Goal: Find specific page/section: Find specific page/section

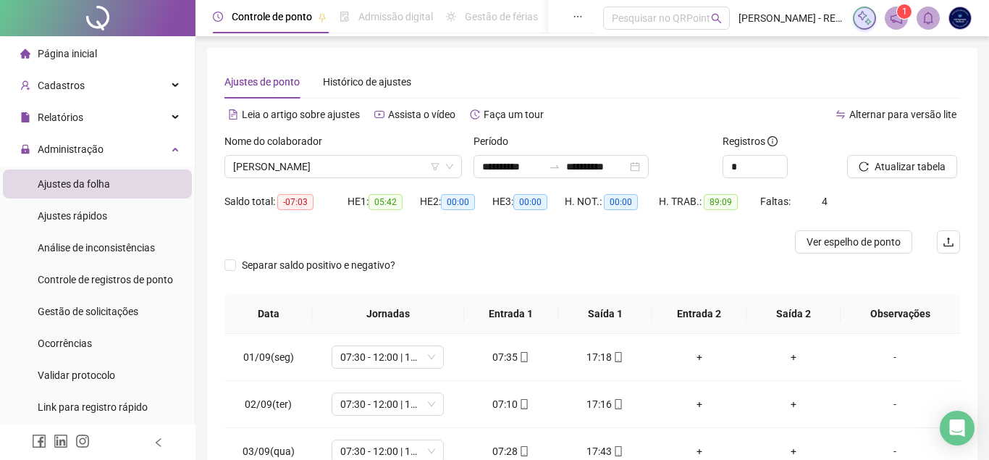
scroll to position [538, 0]
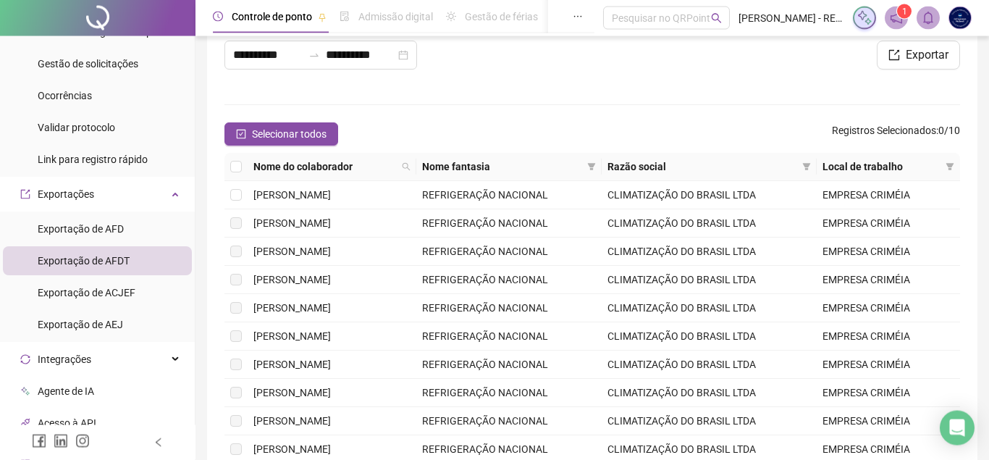
scroll to position [5, 0]
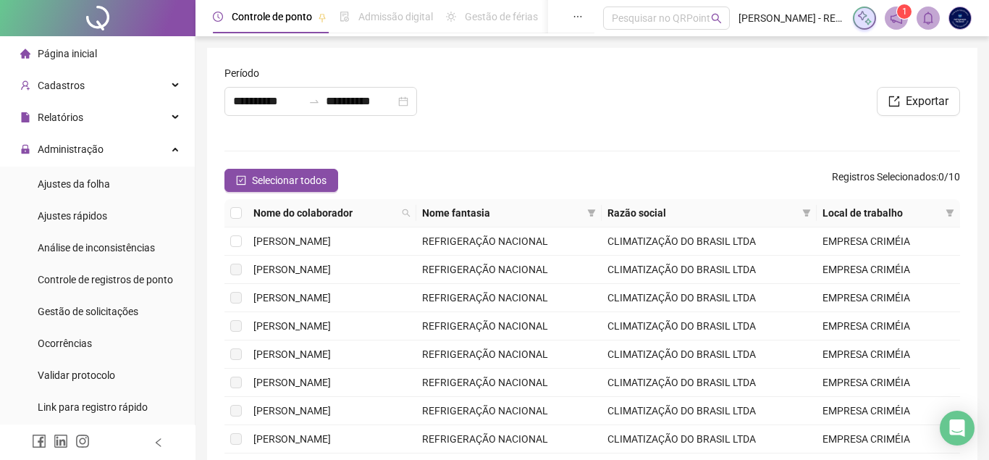
click at [88, 436] on span "Exportações" at bounding box center [66, 442] width 56 height 12
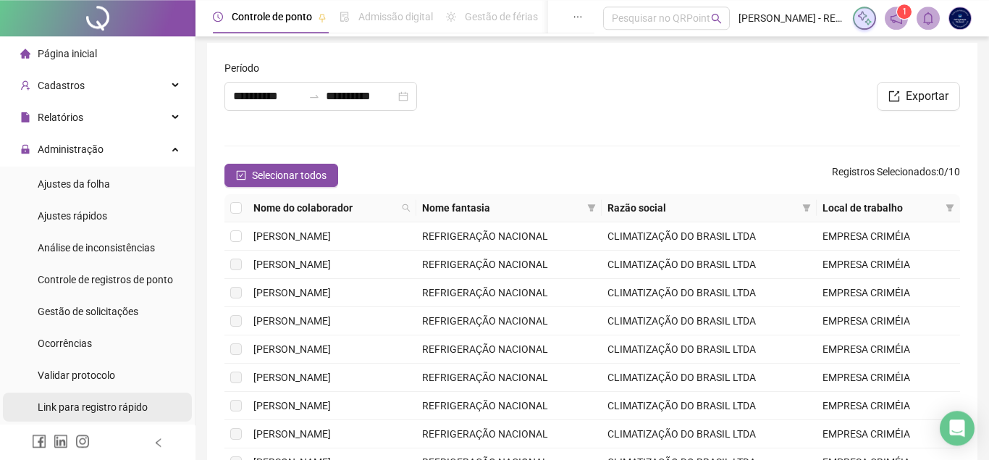
scroll to position [248, 0]
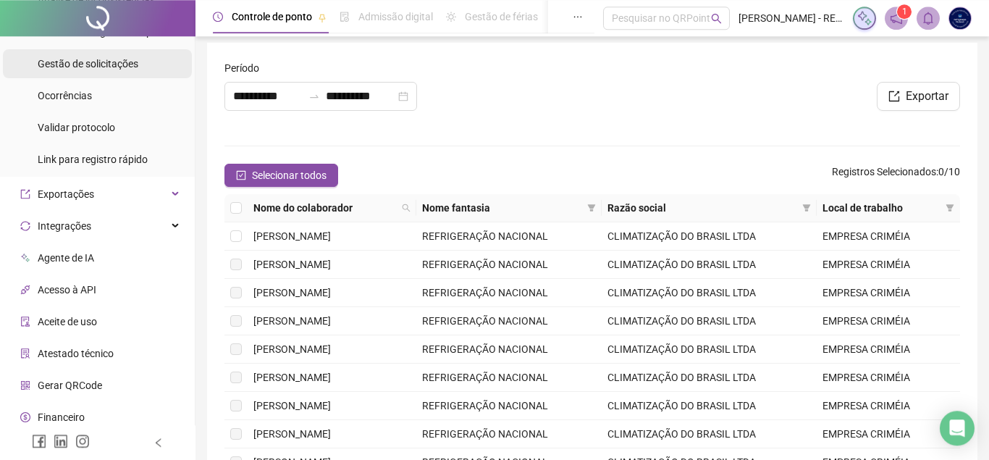
click at [129, 70] on span "Gestão de solicitações" at bounding box center [88, 64] width 101 height 12
